Goal: Information Seeking & Learning: Learn about a topic

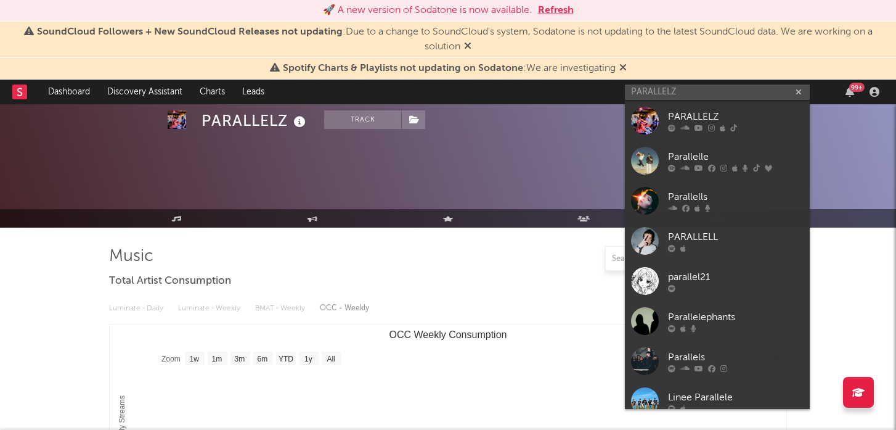
select select "1w"
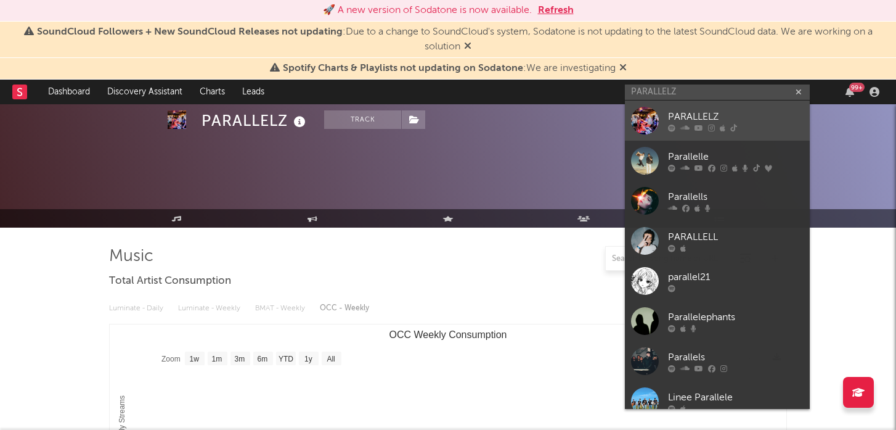
scroll to position [75, 0]
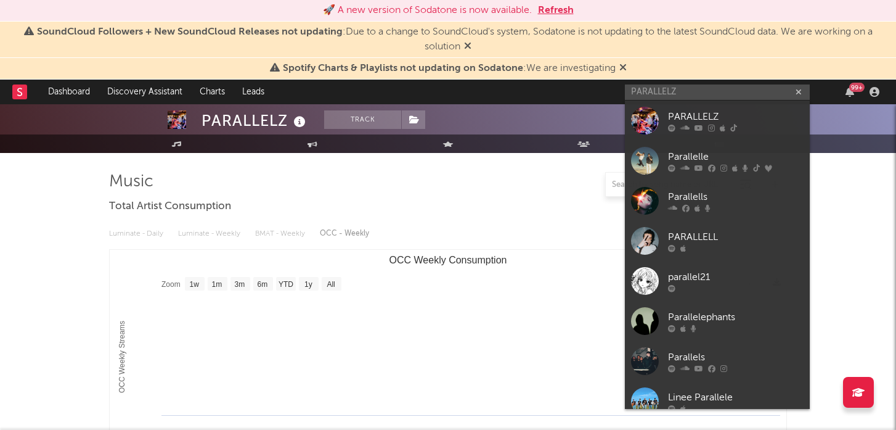
click at [673, 86] on input "PARALLELZ" at bounding box center [717, 91] width 185 height 15
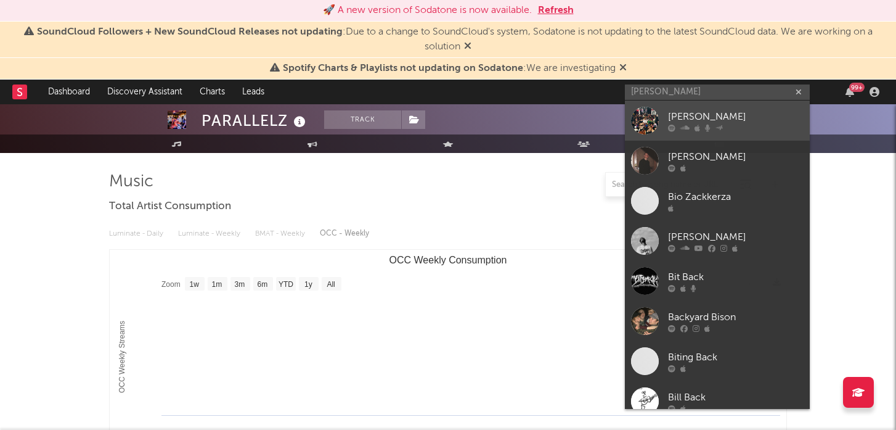
type input "[PERSON_NAME]"
click at [653, 121] on div at bounding box center [645, 121] width 28 height 28
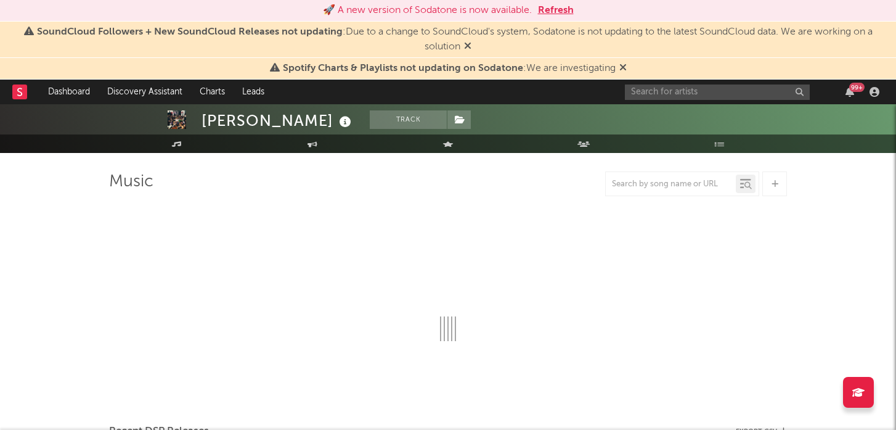
select select "6m"
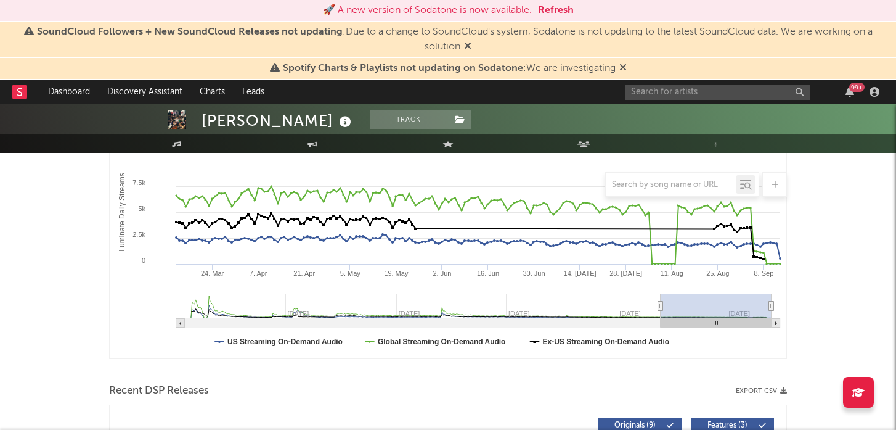
scroll to position [213, 0]
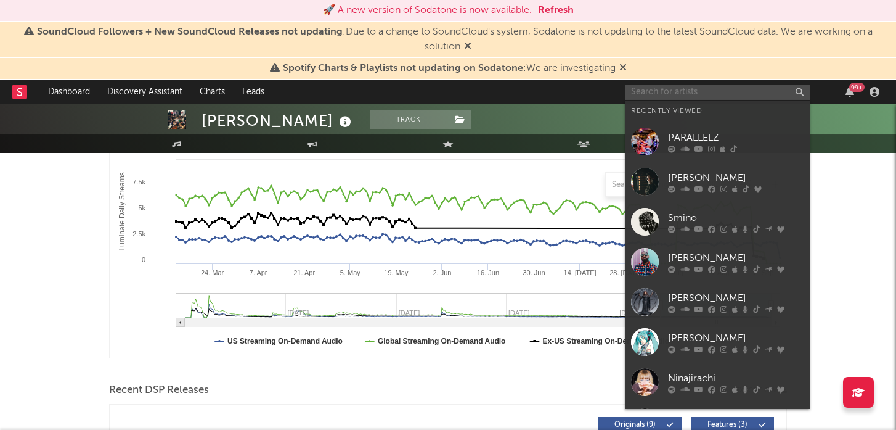
click at [676, 96] on input "text" at bounding box center [717, 91] width 185 height 15
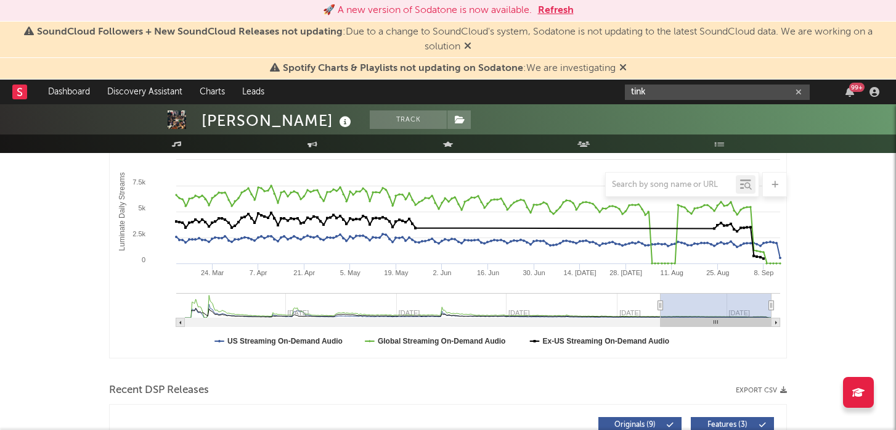
click at [642, 91] on input "tink" at bounding box center [717, 91] width 185 height 15
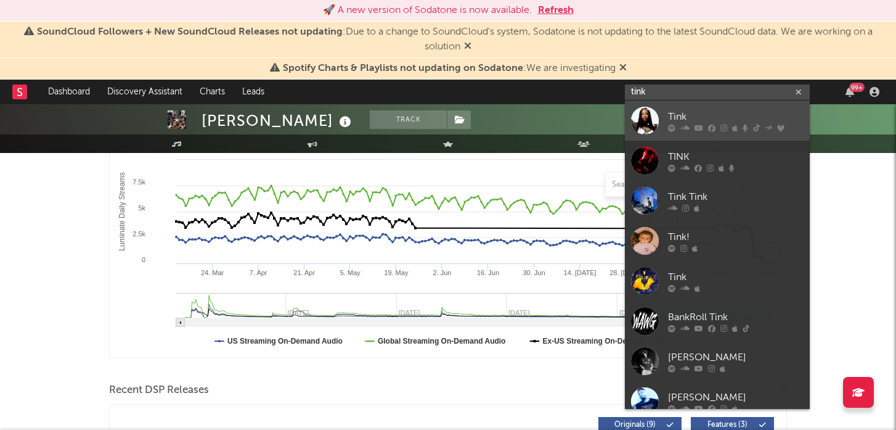
type input "tink"
click at [643, 118] on div at bounding box center [645, 121] width 28 height 28
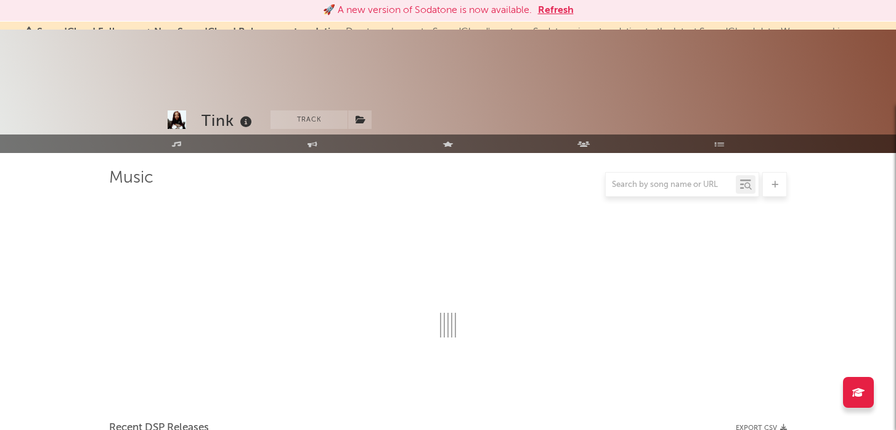
scroll to position [213, 0]
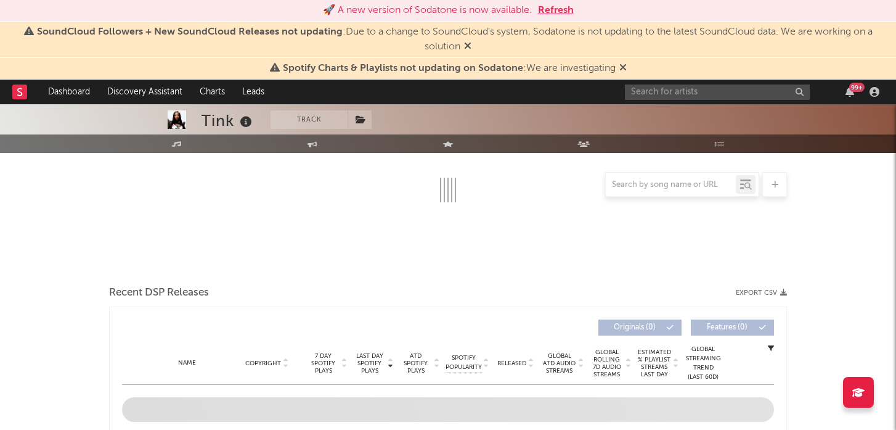
click at [552, 10] on button "Refresh" at bounding box center [556, 10] width 36 height 15
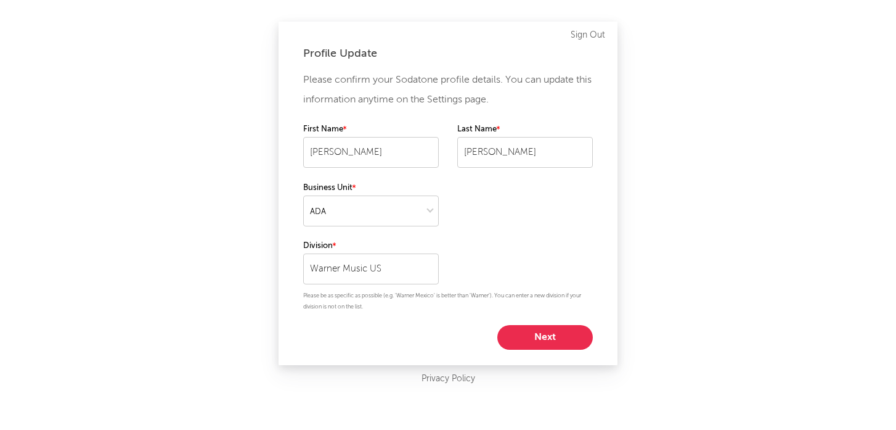
click at [535, 343] on button "Next" at bounding box center [545, 337] width 96 height 25
select select "manager"
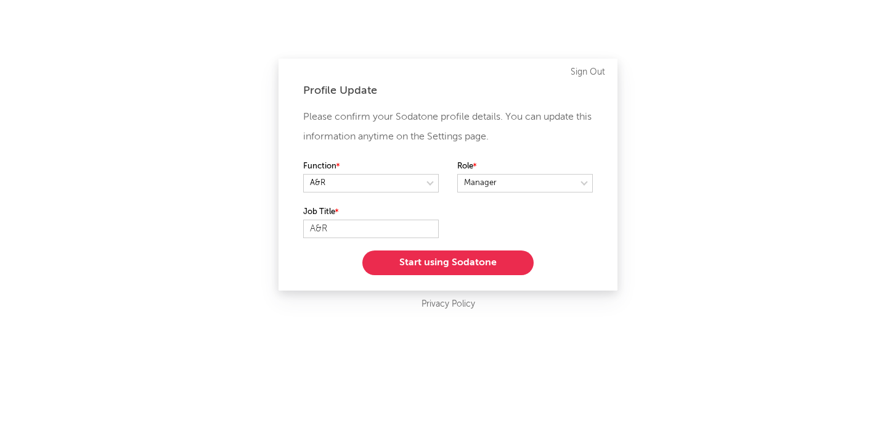
click at [456, 269] on button "Start using Sodatone" at bounding box center [447, 262] width 171 height 25
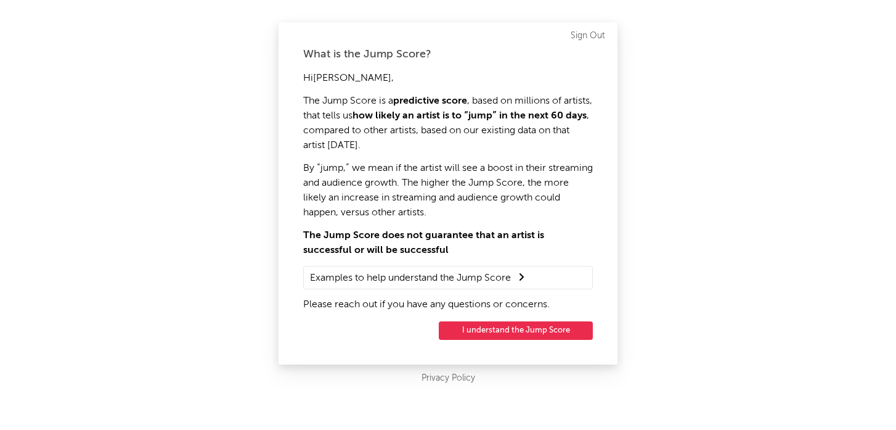
click at [470, 331] on button "I understand the Jump Score" at bounding box center [516, 330] width 154 height 18
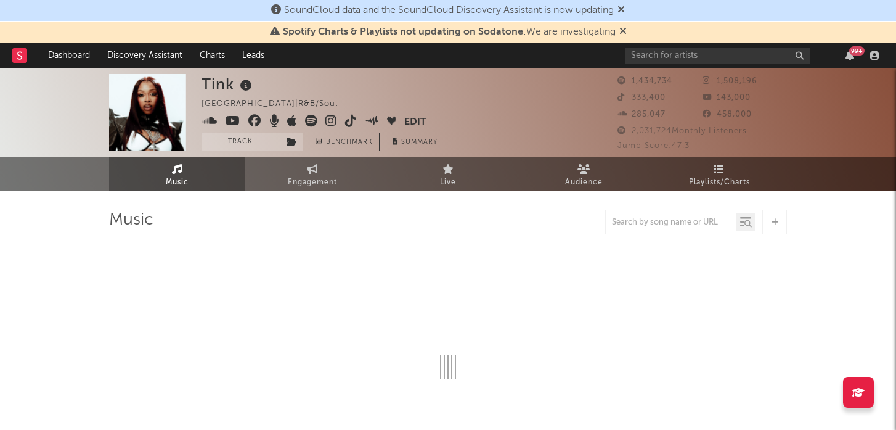
select select "6m"
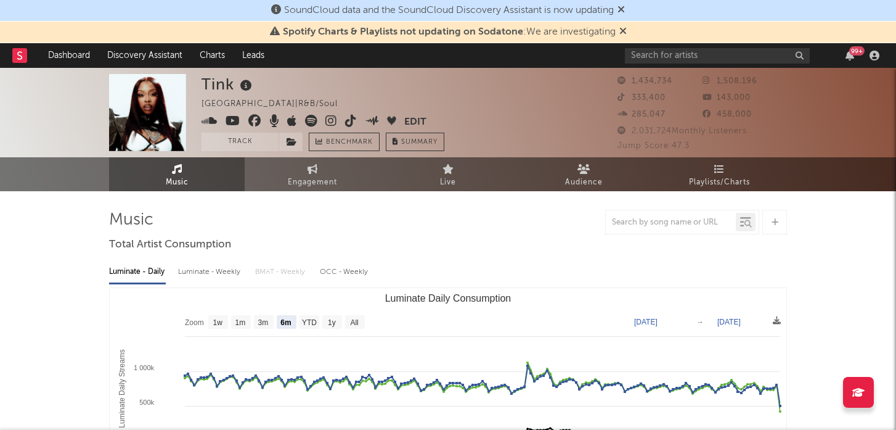
click at [625, 6] on icon at bounding box center [621, 9] width 7 height 10
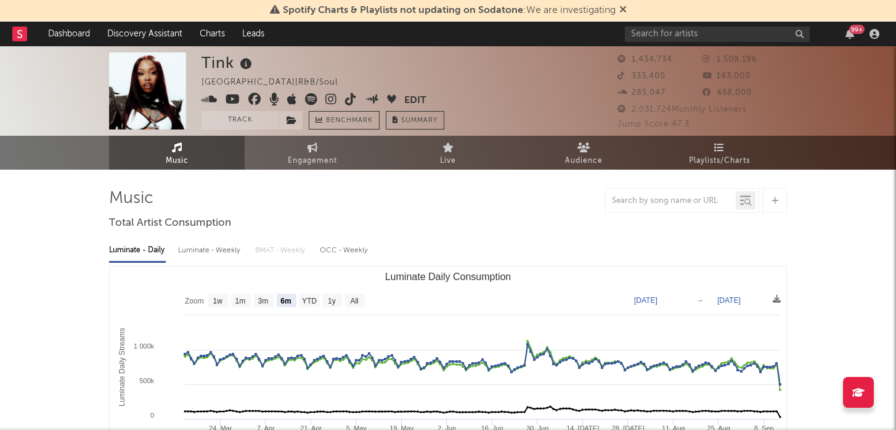
click at [626, 6] on icon at bounding box center [622, 9] width 7 height 10
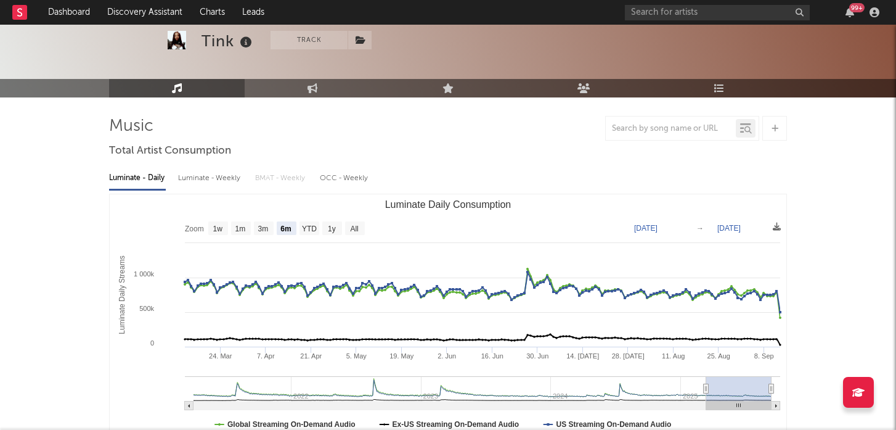
scroll to position [54, 0]
